Goal: Information Seeking & Learning: Learn about a topic

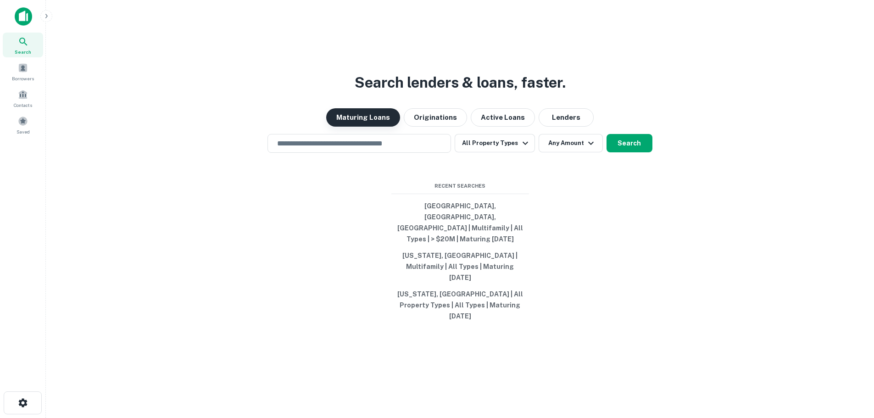
click at [372, 127] on button "Maturing Loans" at bounding box center [363, 117] width 74 height 18
click at [312, 153] on div "​" at bounding box center [359, 143] width 184 height 19
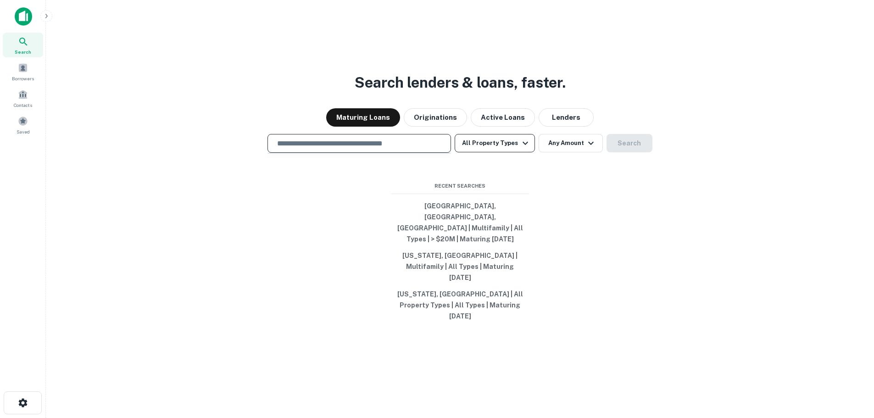
click at [478, 152] on button "All Property Types" at bounding box center [495, 143] width 80 height 18
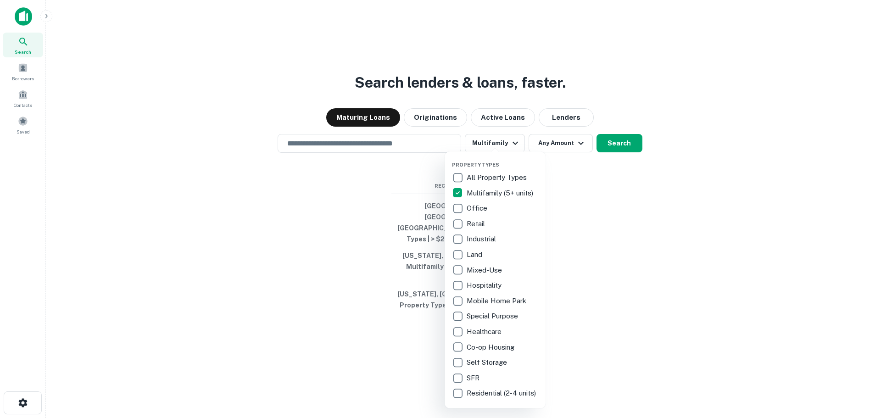
click at [356, 211] on div at bounding box center [440, 209] width 881 height 418
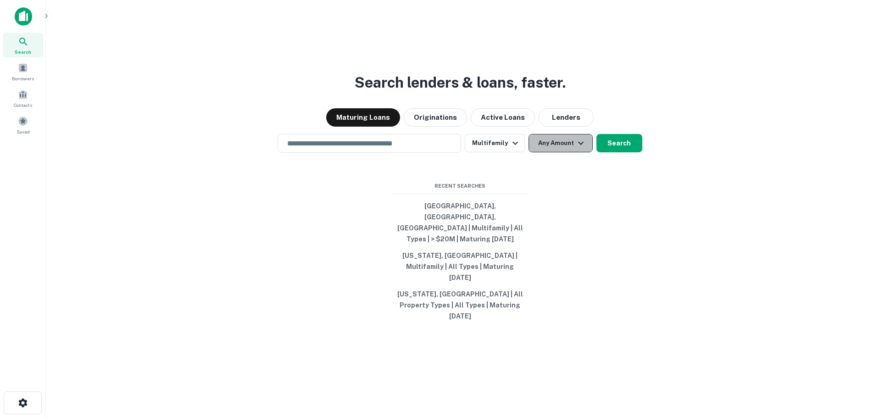
click at [562, 152] on button "Any Amount" at bounding box center [561, 143] width 64 height 18
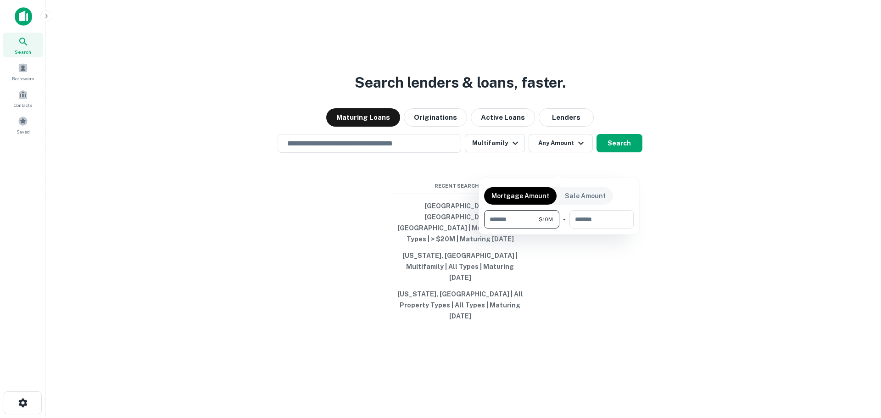
type input "********"
click at [695, 208] on div at bounding box center [440, 209] width 881 height 418
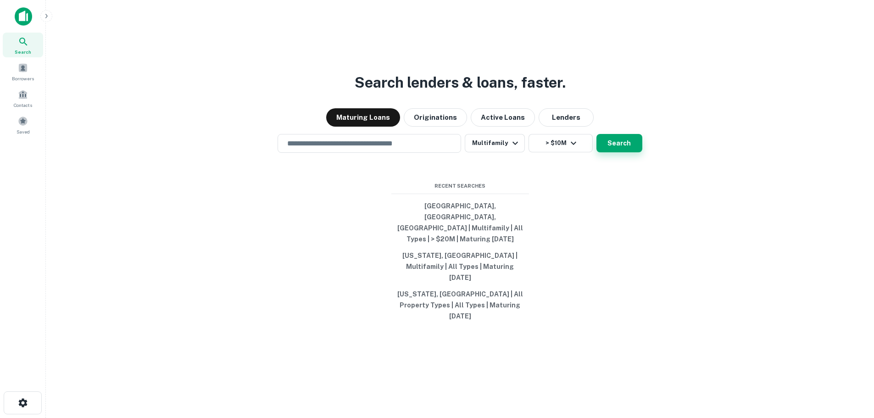
click at [610, 152] on button "Search" at bounding box center [619, 143] width 46 height 18
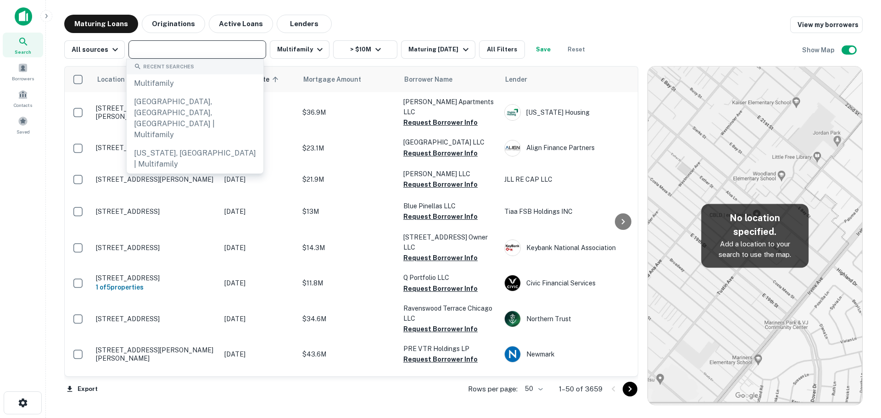
click at [179, 53] on input "text" at bounding box center [196, 49] width 131 height 13
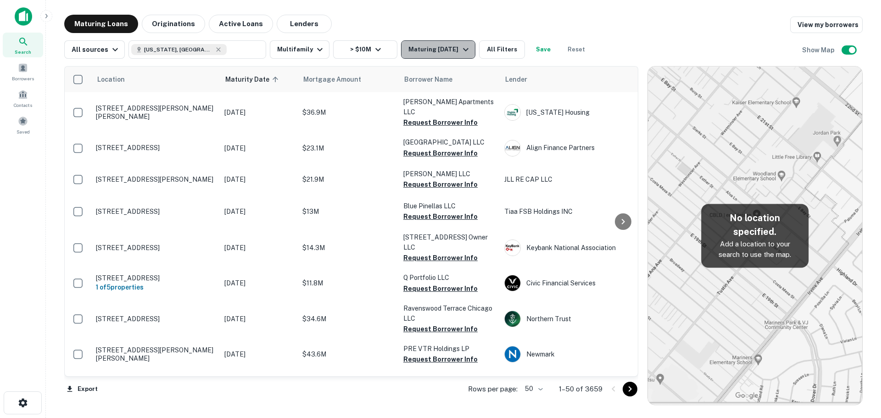
click at [413, 47] on div "Maturing In 1 Year" at bounding box center [439, 49] width 62 height 11
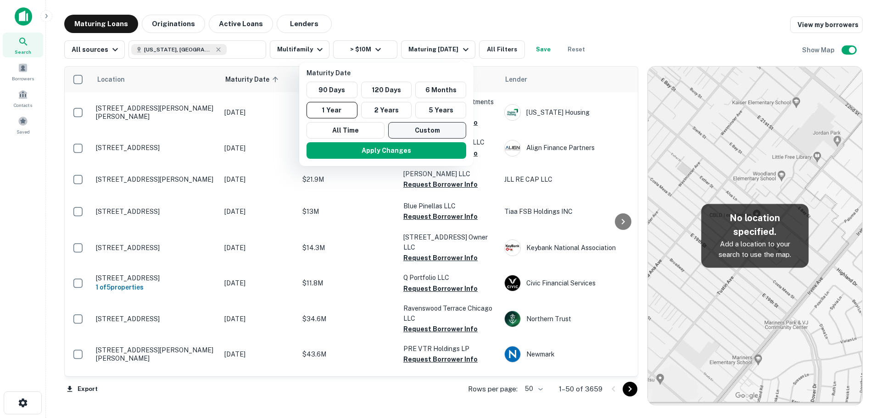
click at [407, 127] on button "Custom" at bounding box center [427, 130] width 78 height 17
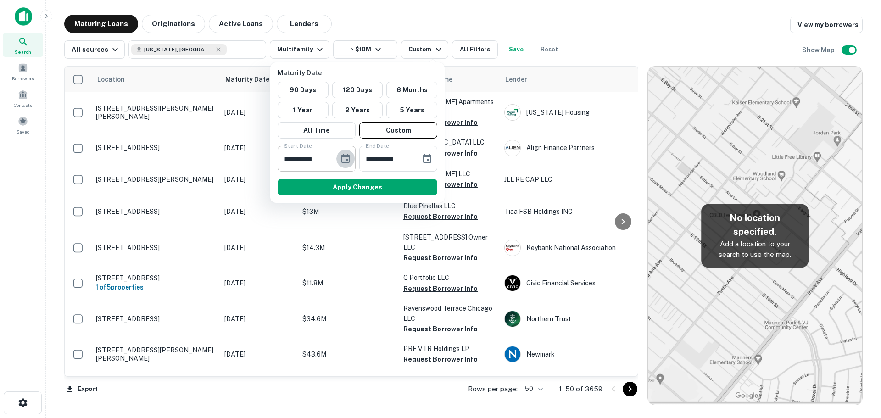
click at [346, 158] on icon "Choose date, selected date is Feb 20, 2025" at bounding box center [345, 158] width 11 height 11
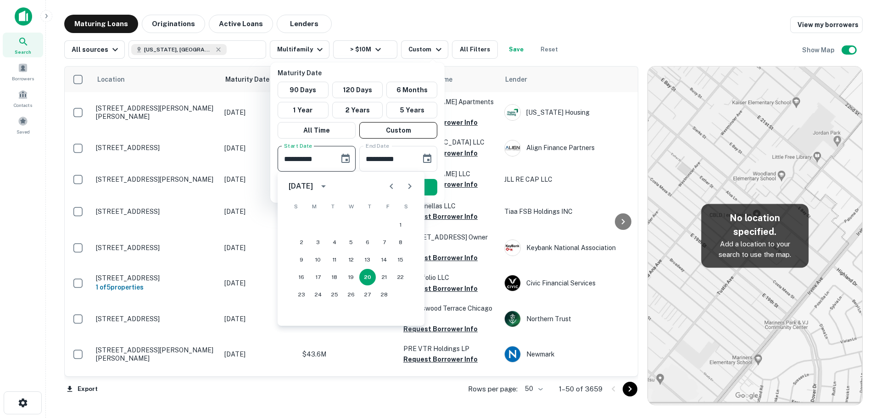
click at [407, 187] on icon "Next month" at bounding box center [409, 186] width 11 height 11
click at [408, 187] on icon "Next month" at bounding box center [409, 186] width 11 height 11
click at [298, 186] on div "April 2025" at bounding box center [301, 186] width 24 height 11
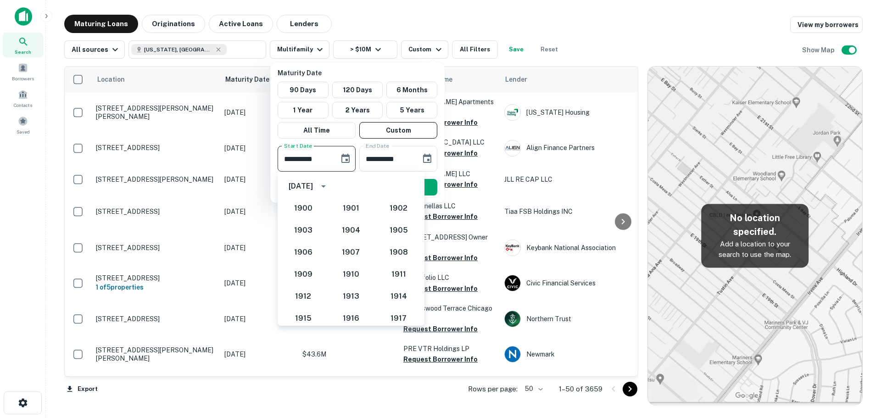
scroll to position [850, 0]
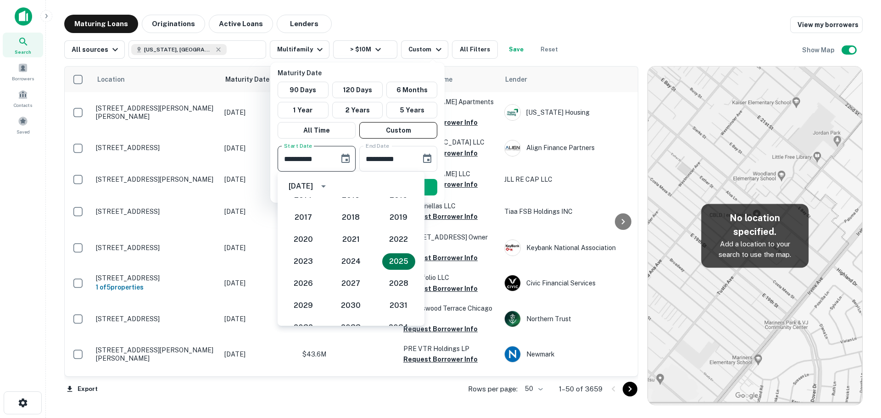
click at [393, 261] on button "2025" at bounding box center [398, 261] width 33 height 17
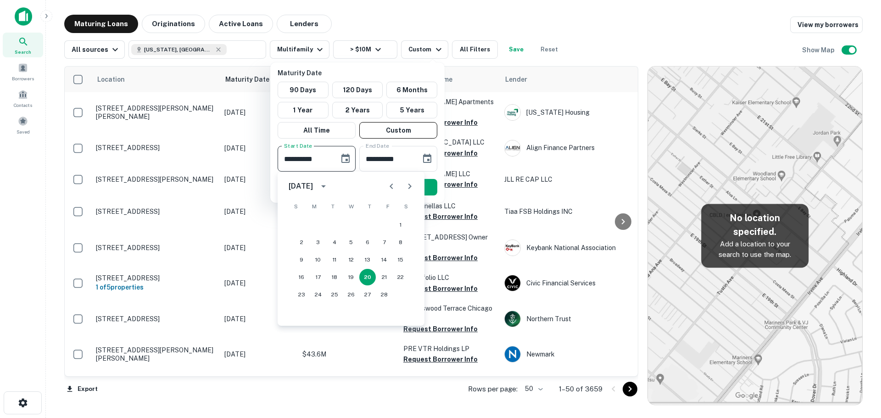
click at [408, 184] on icon "Next month" at bounding box center [409, 186] width 11 height 11
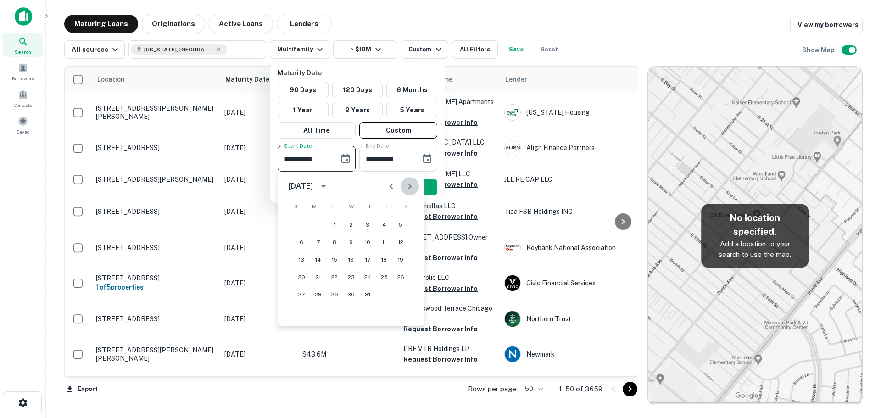
click at [408, 184] on icon "Next month" at bounding box center [409, 186] width 11 height 11
click at [390, 186] on icon "Previous month" at bounding box center [390, 187] width 3 height 6
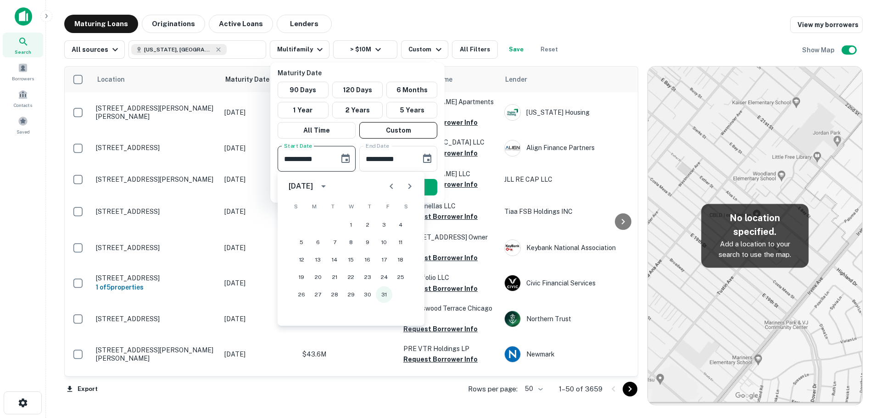
click at [384, 293] on button "31" at bounding box center [384, 294] width 17 height 17
type input "**********"
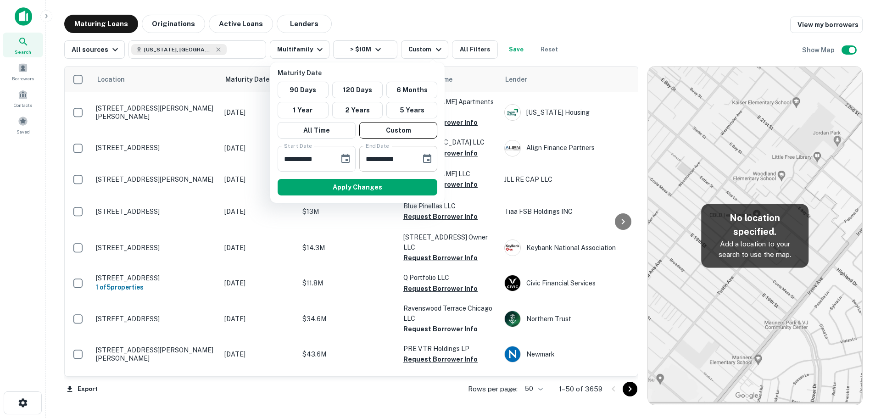
click at [428, 159] on icon "Choose date, selected date is Aug 19, 2025" at bounding box center [427, 158] width 8 height 9
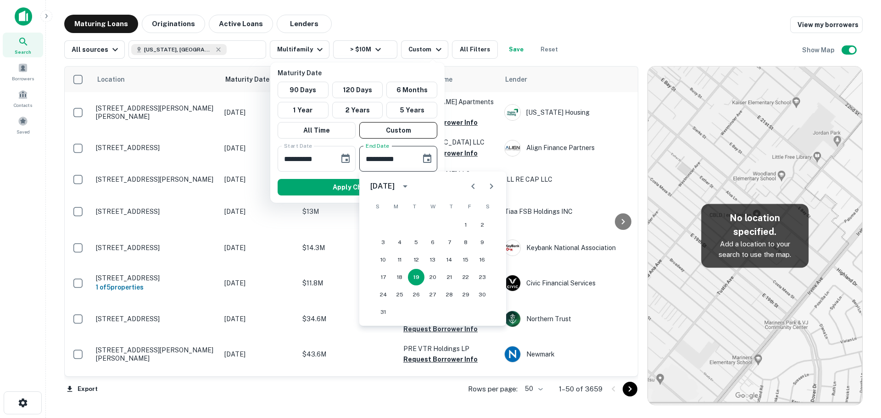
click at [413, 186] on button "calendar view is open, switch to year view" at bounding box center [405, 186] width 16 height 16
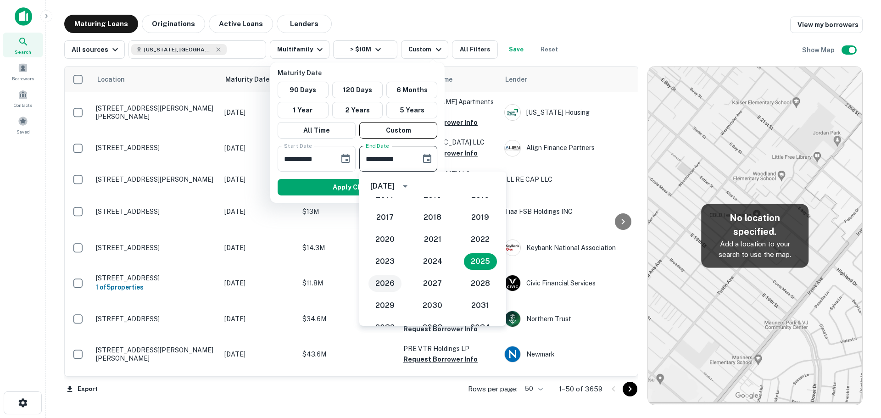
click at [393, 282] on button "2026" at bounding box center [384, 283] width 33 height 17
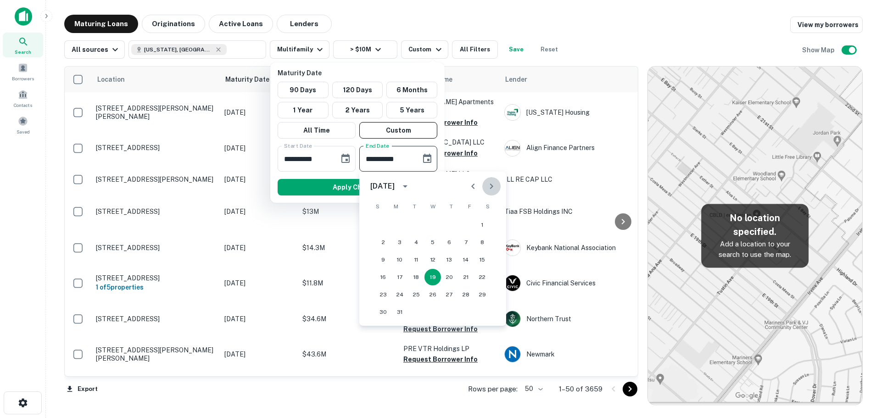
click at [491, 183] on icon "Next month" at bounding box center [491, 186] width 11 height 11
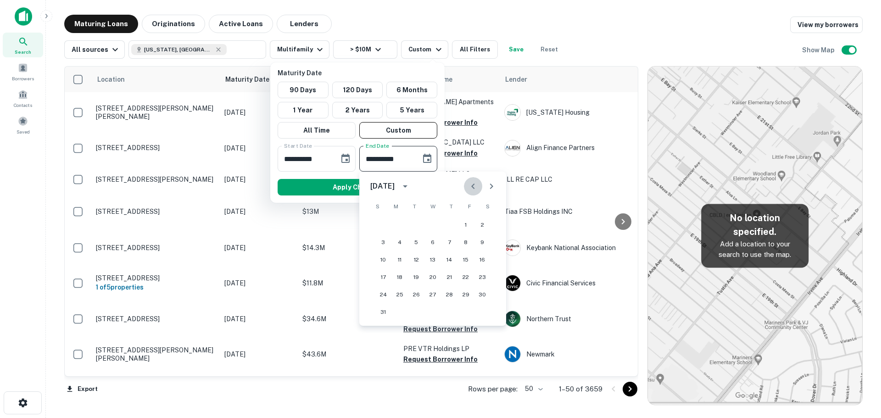
click at [476, 183] on icon "Previous month" at bounding box center [472, 186] width 11 height 11
click at [448, 293] on button "31" at bounding box center [449, 294] width 17 height 17
type input "**********"
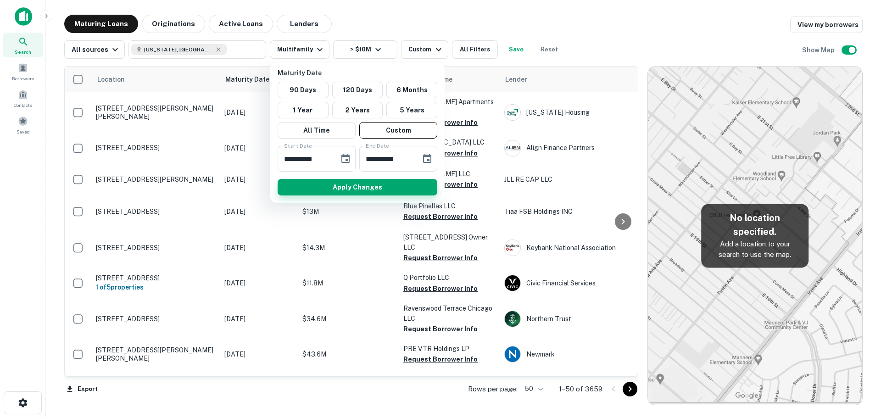
click at [368, 186] on button "Apply Changes" at bounding box center [358, 187] width 160 height 17
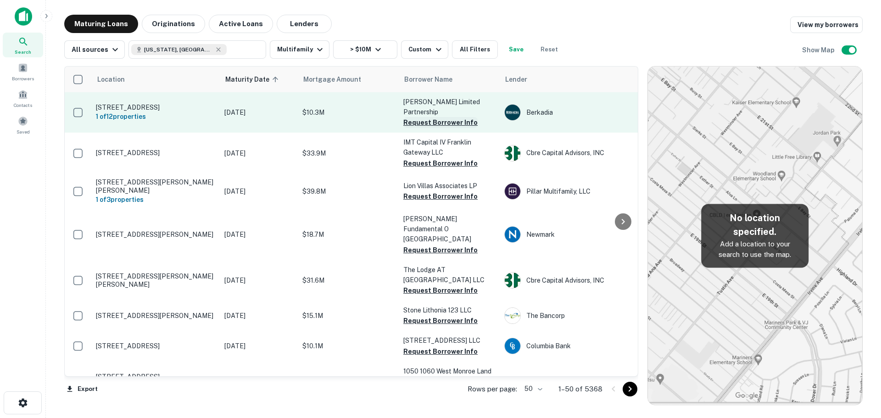
click at [425, 117] on button "Request Borrower Info" at bounding box center [440, 122] width 74 height 11
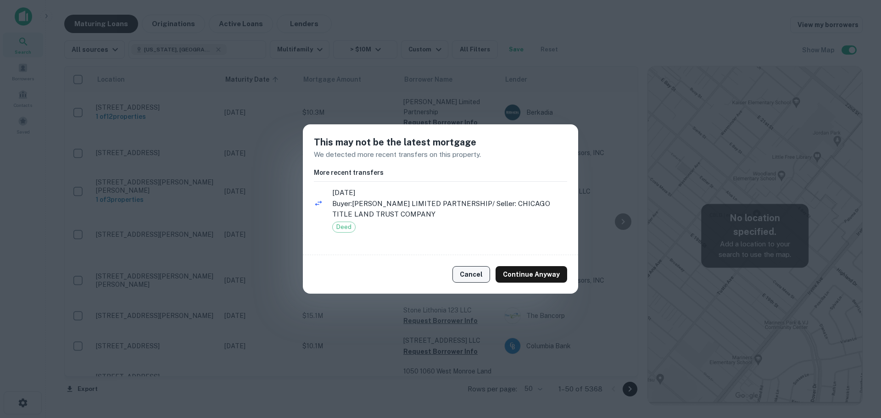
click at [482, 275] on button "Cancel" at bounding box center [471, 274] width 38 height 17
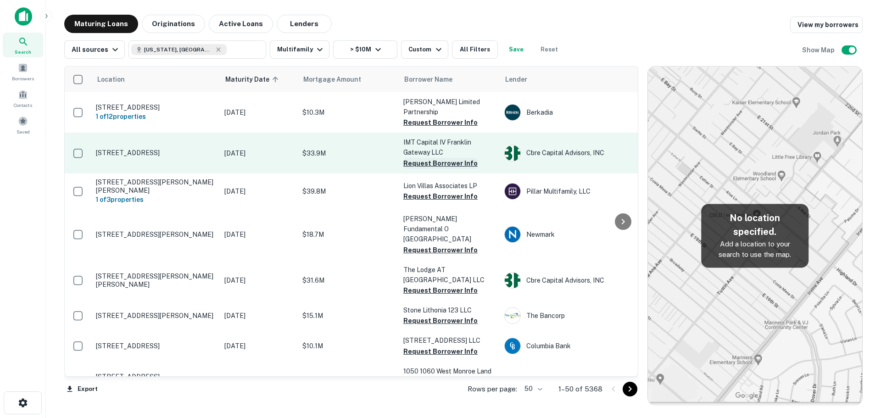
click at [417, 158] on button "Request Borrower Info" at bounding box center [440, 163] width 74 height 11
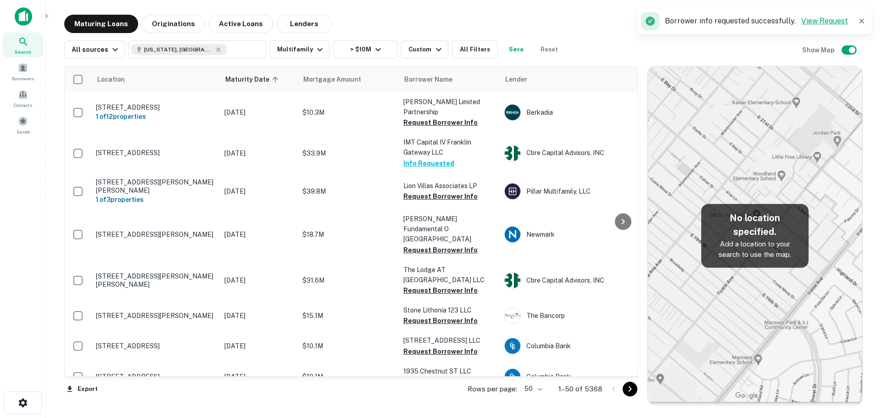
click at [840, 21] on link "View Request" at bounding box center [824, 21] width 47 height 9
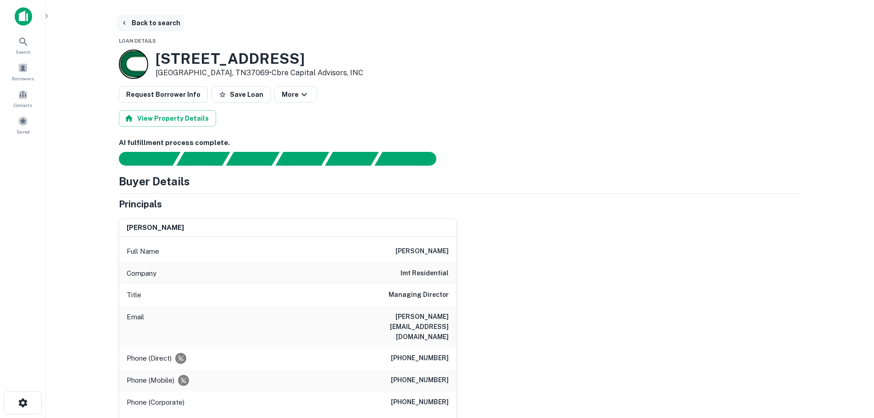
click at [140, 21] on button "Back to search" at bounding box center [150, 23] width 67 height 17
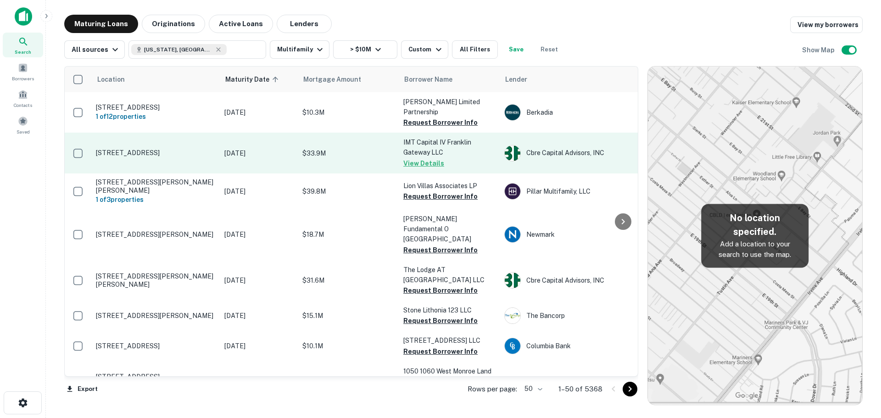
click at [138, 149] on p "[STREET_ADDRESS]" at bounding box center [155, 153] width 119 height 8
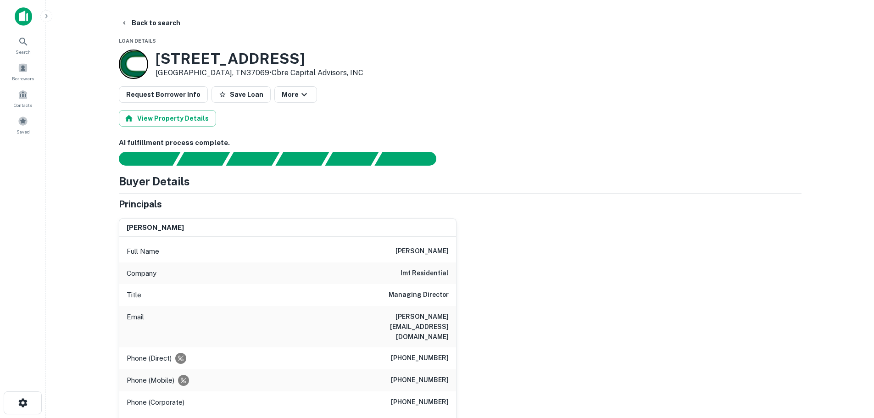
click at [148, 117] on button "View Property Details" at bounding box center [167, 118] width 97 height 17
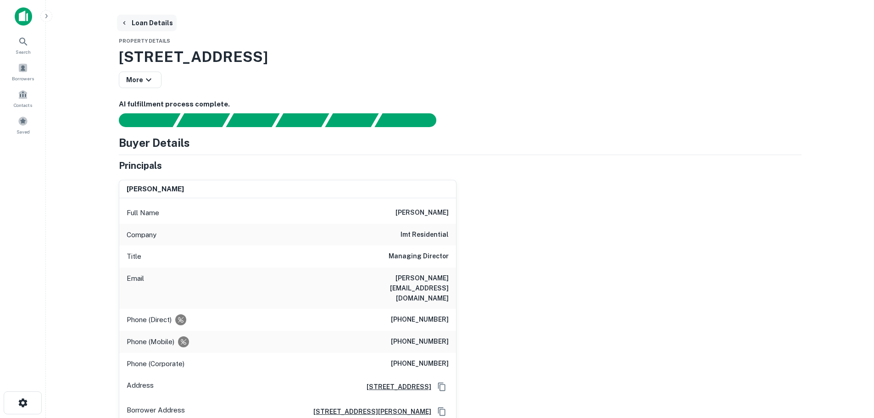
click at [160, 22] on button "Loan Details" at bounding box center [147, 23] width 60 height 17
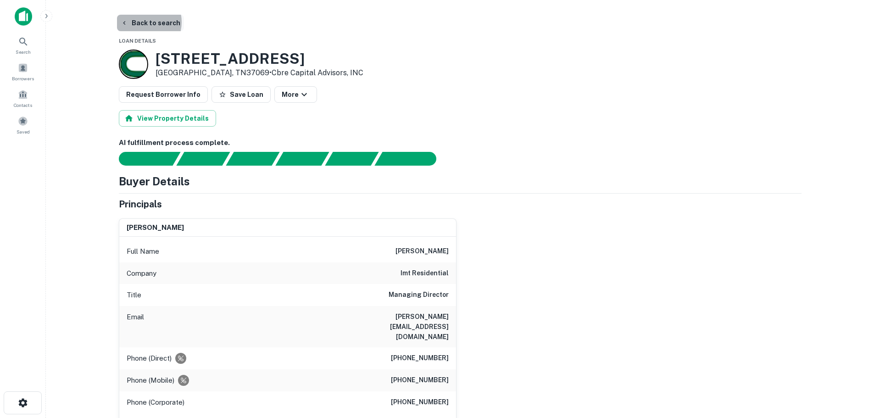
click at [140, 22] on button "Back to search" at bounding box center [150, 23] width 67 height 17
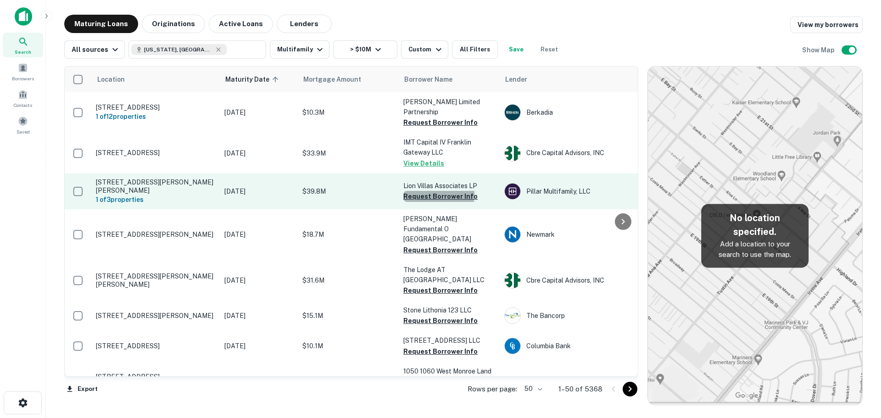
click at [438, 191] on button "Request Borrower Info" at bounding box center [440, 196] width 74 height 11
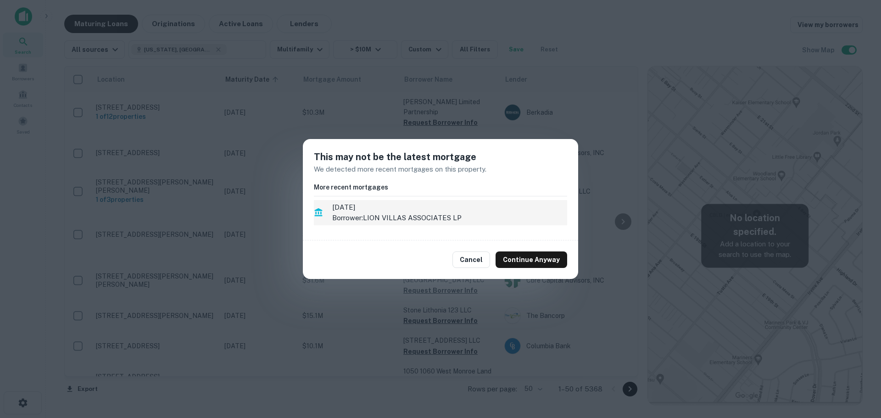
click at [417, 216] on p "Borrower: LION VILLAS ASSOCIATES LP" at bounding box center [449, 217] width 235 height 11
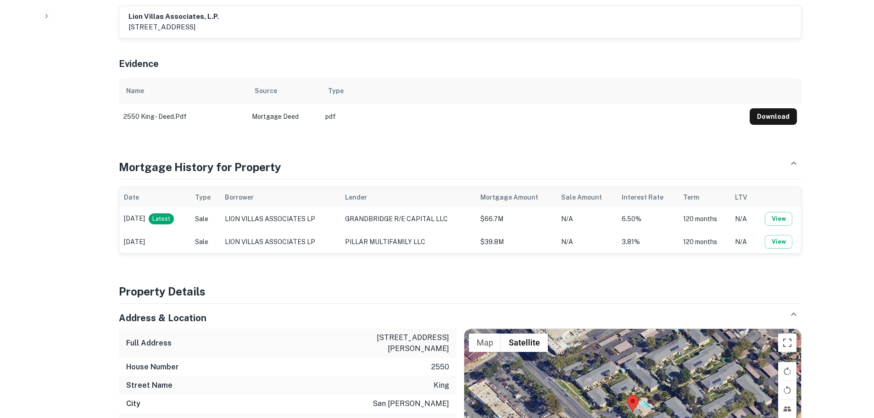
scroll to position [413, 0]
